Goal: Task Accomplishment & Management: Manage account settings

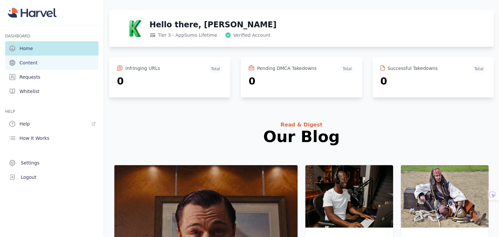
click at [57, 61] on link "Content" at bounding box center [51, 63] width 93 height 14
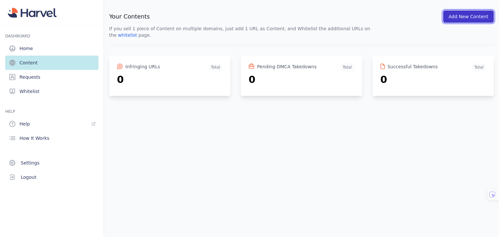
click at [477, 16] on button "Add New Content" at bounding box center [468, 16] width 51 height 12
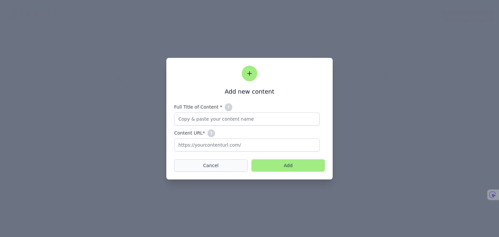
click at [220, 167] on button "Cancel" at bounding box center [210, 165] width 73 height 12
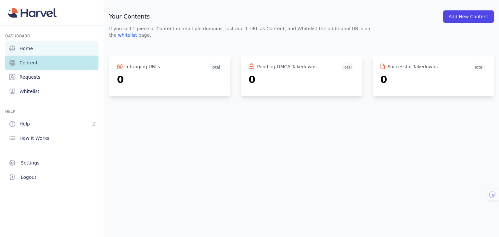
click at [36, 49] on link "Home" at bounding box center [51, 48] width 93 height 14
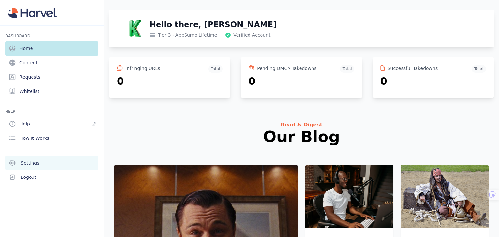
click at [49, 162] on link "Settings" at bounding box center [51, 163] width 93 height 14
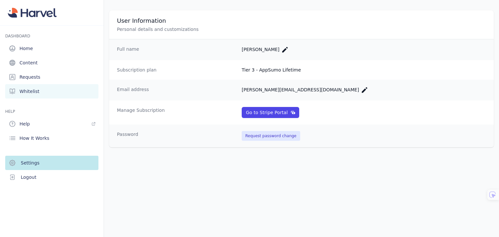
click at [38, 89] on link "Whitelist" at bounding box center [51, 91] width 93 height 14
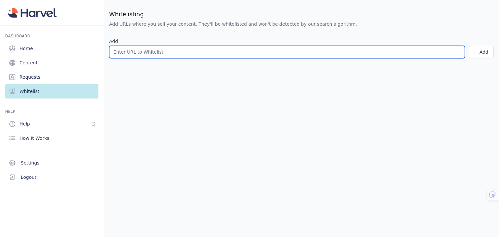
click at [146, 52] on input "text" at bounding box center [287, 52] width 356 height 12
paste input "[URL][DOMAIN_NAME]"
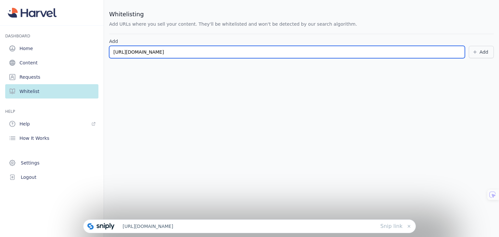
type input "[URL][DOMAIN_NAME]"
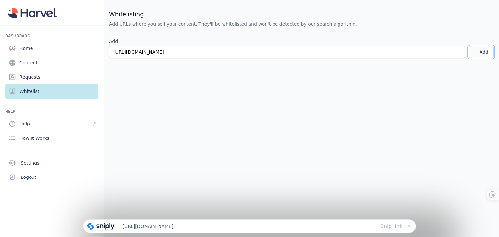
click at [477, 51] on icon "submit" at bounding box center [475, 52] width 6 height 6
click at [409, 225] on icon at bounding box center [408, 225] width 5 height 5
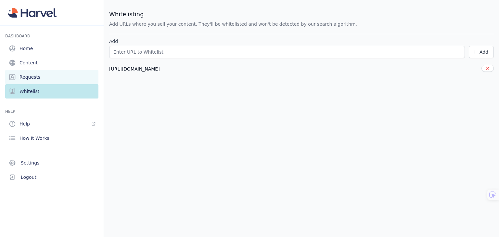
click at [38, 78] on link "Requests" at bounding box center [51, 77] width 93 height 14
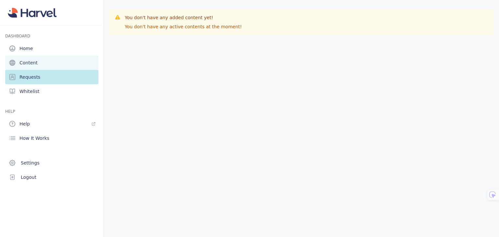
click at [41, 64] on link "Content" at bounding box center [51, 63] width 93 height 14
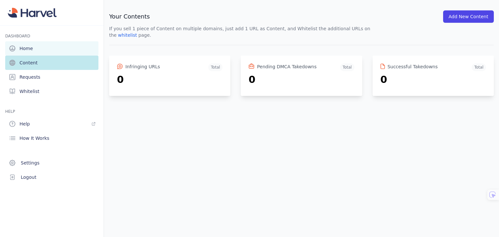
click at [44, 46] on link "Home" at bounding box center [51, 48] width 93 height 14
